Goal: Task Accomplishment & Management: Use online tool/utility

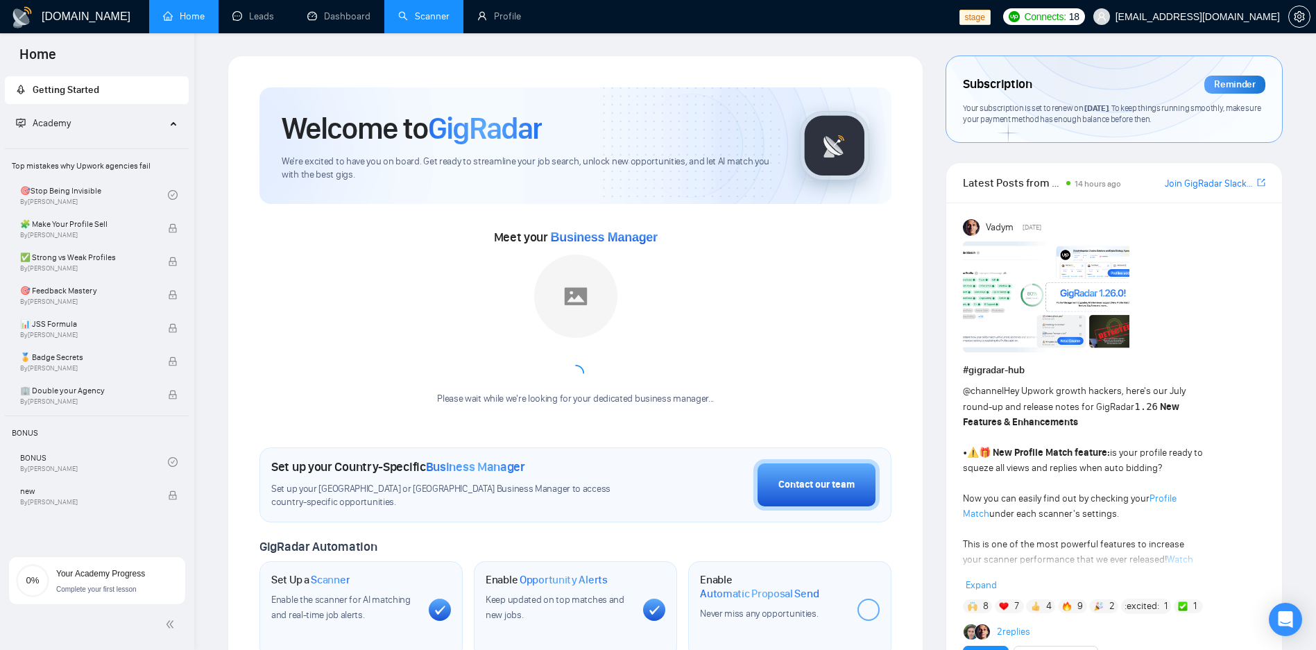
click at [407, 20] on link "Scanner" at bounding box center [423, 16] width 51 height 12
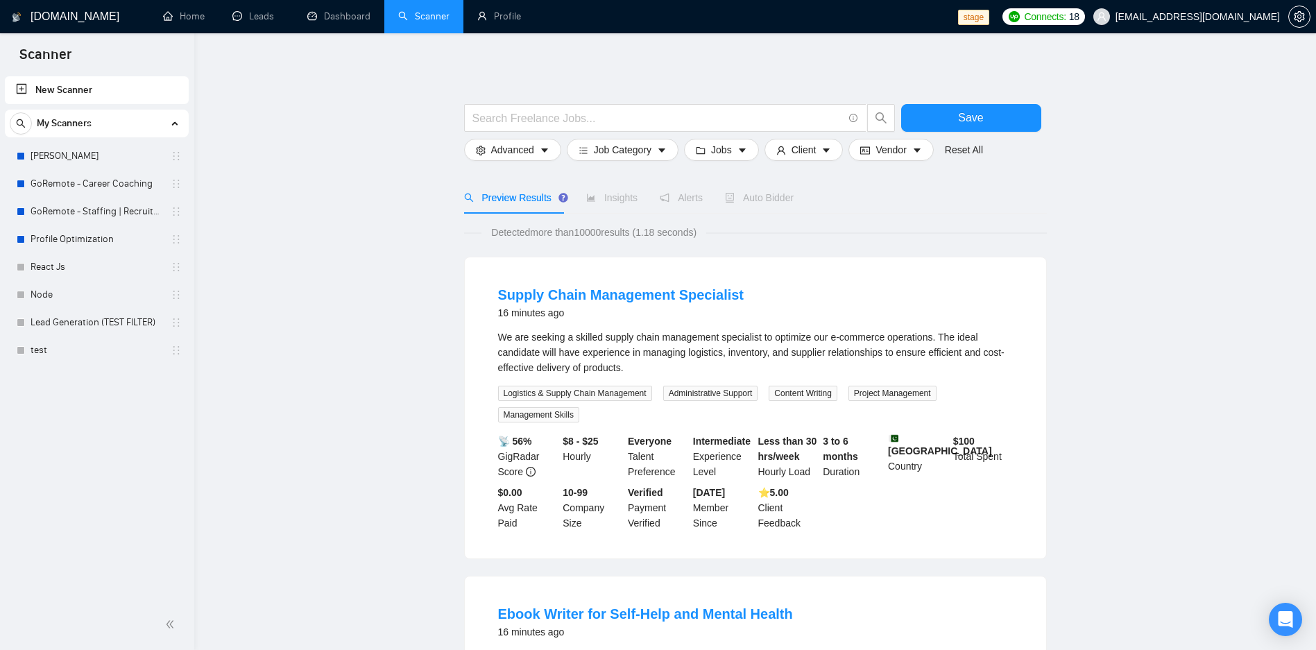
click at [103, 169] on link "[PERSON_NAME]" at bounding box center [97, 156] width 132 height 28
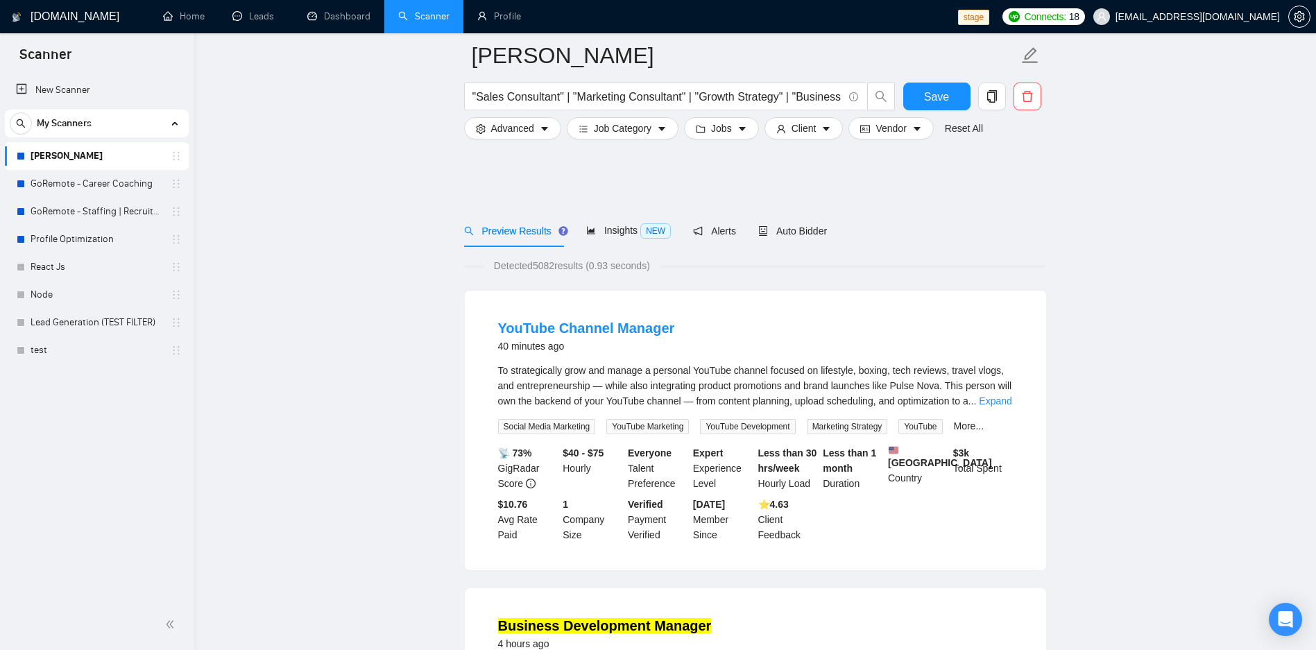
scroll to position [388, 0]
